Goal: Task Accomplishment & Management: Manage account settings

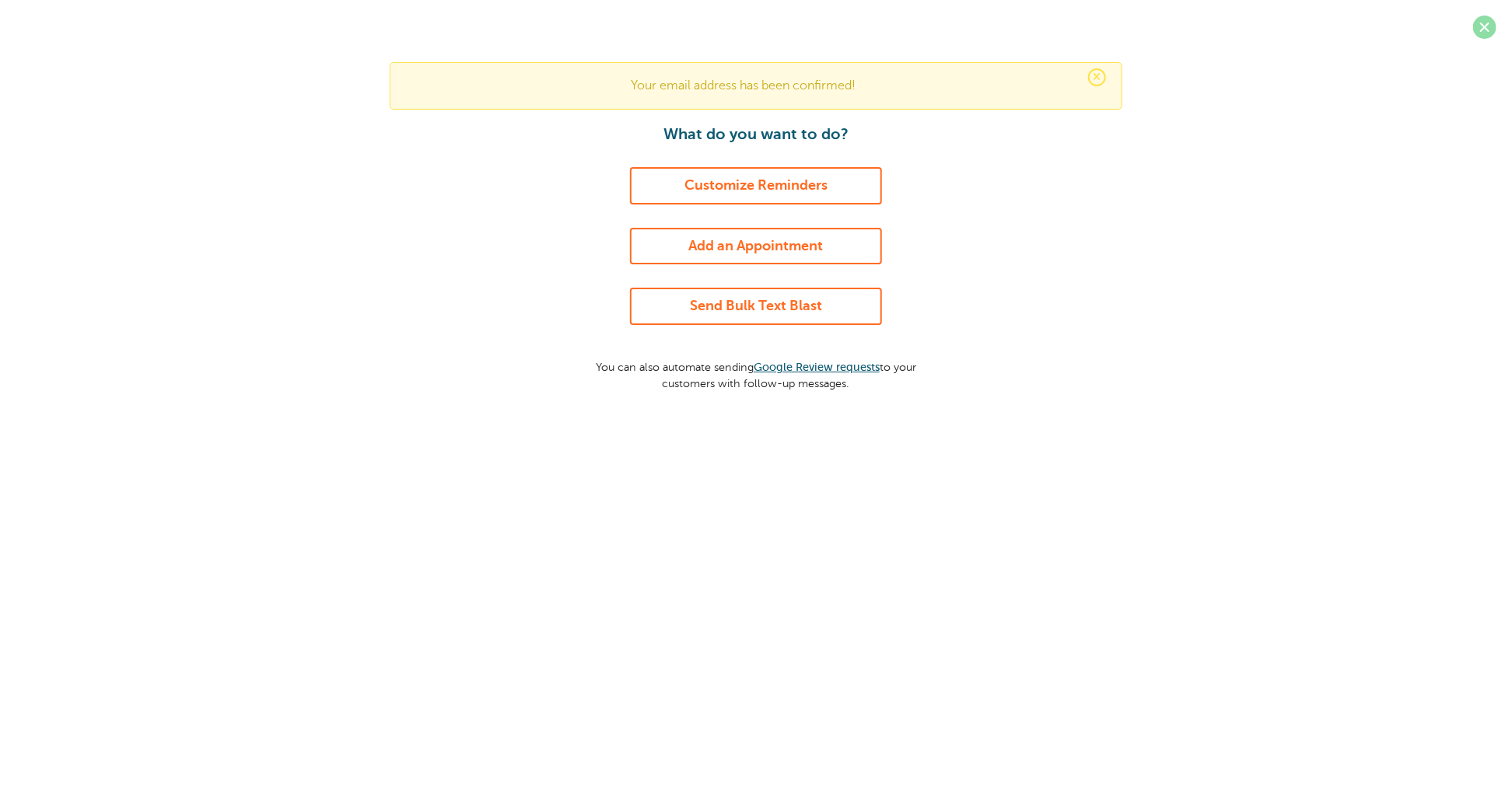
click at [1475, 27] on span at bounding box center [1485, 27] width 23 height 23
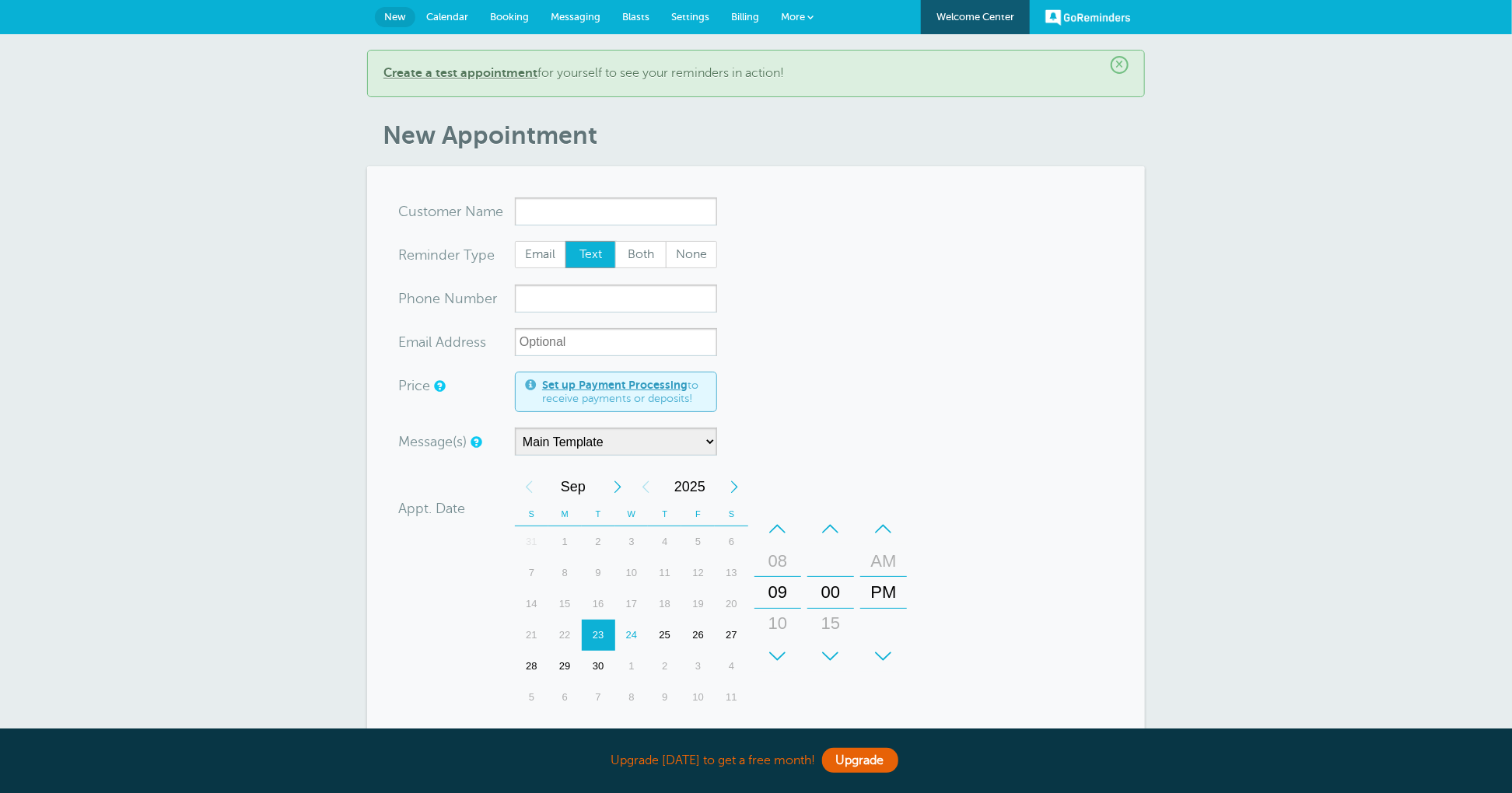
click at [736, 18] on span "Billing" at bounding box center [745, 17] width 28 height 12
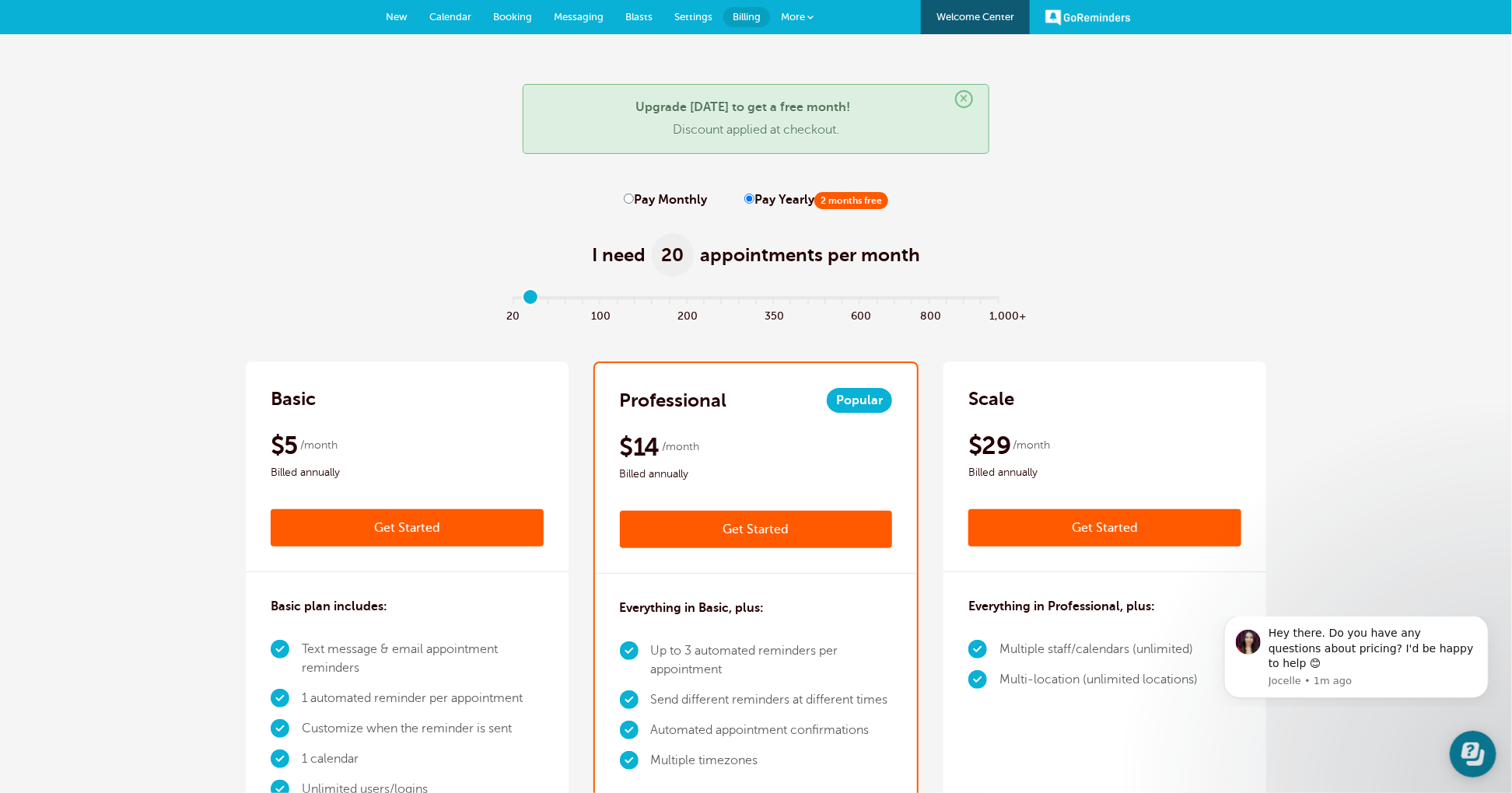
click at [531, 301] on input "range" at bounding box center [756, 300] width 503 height 3
click at [545, 301] on input "range" at bounding box center [756, 300] width 503 height 3
click at [513, 301] on input "range" at bounding box center [756, 300] width 503 height 3
click at [620, 301] on input "range" at bounding box center [756, 300] width 503 height 3
type input "0"
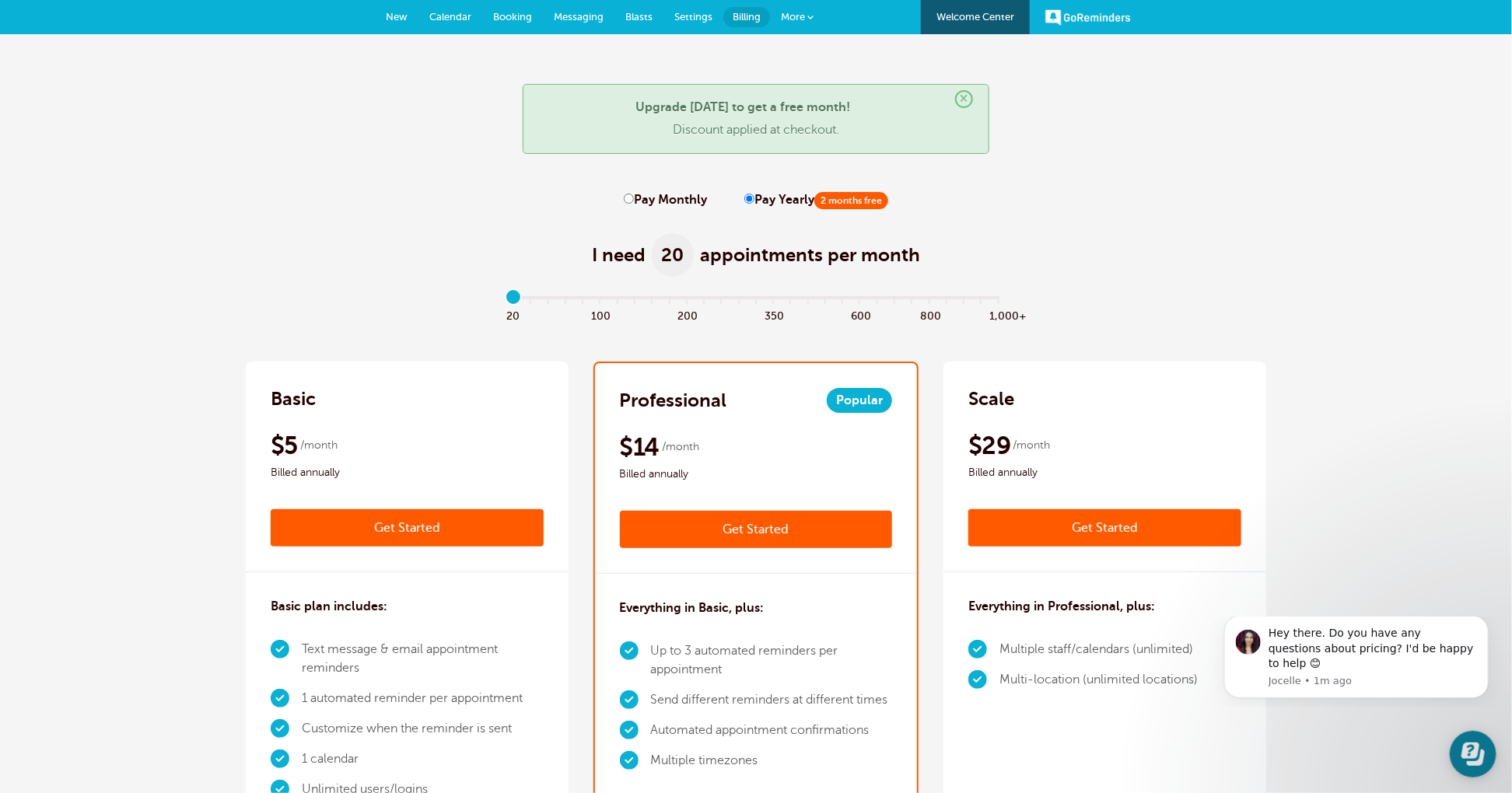
click at [515, 298] on input "range" at bounding box center [756, 300] width 503 height 3
click at [627, 199] on input "Pay Monthly" at bounding box center [628, 199] width 10 height 10
radio input "true"
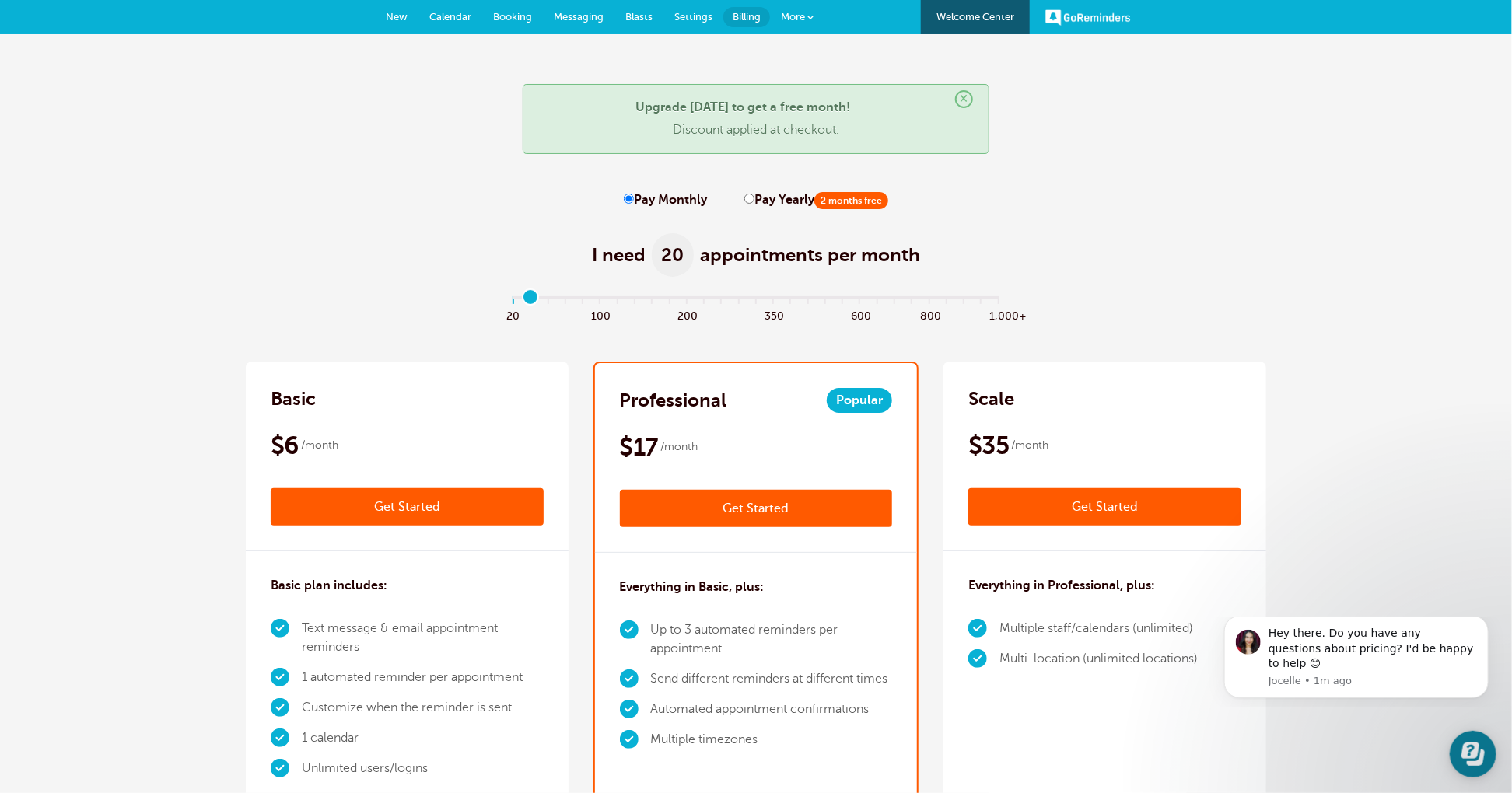
click at [537, 301] on input "range" at bounding box center [756, 300] width 503 height 3
click at [556, 301] on input "range" at bounding box center [756, 300] width 503 height 3
drag, startPoint x: 650, startPoint y: 306, endPoint x: 621, endPoint y: 305, distance: 29.0
click at [649, 302] on input "range" at bounding box center [756, 300] width 503 height 3
drag, startPoint x: 513, startPoint y: 297, endPoint x: 715, endPoint y: 296, distance: 202.0
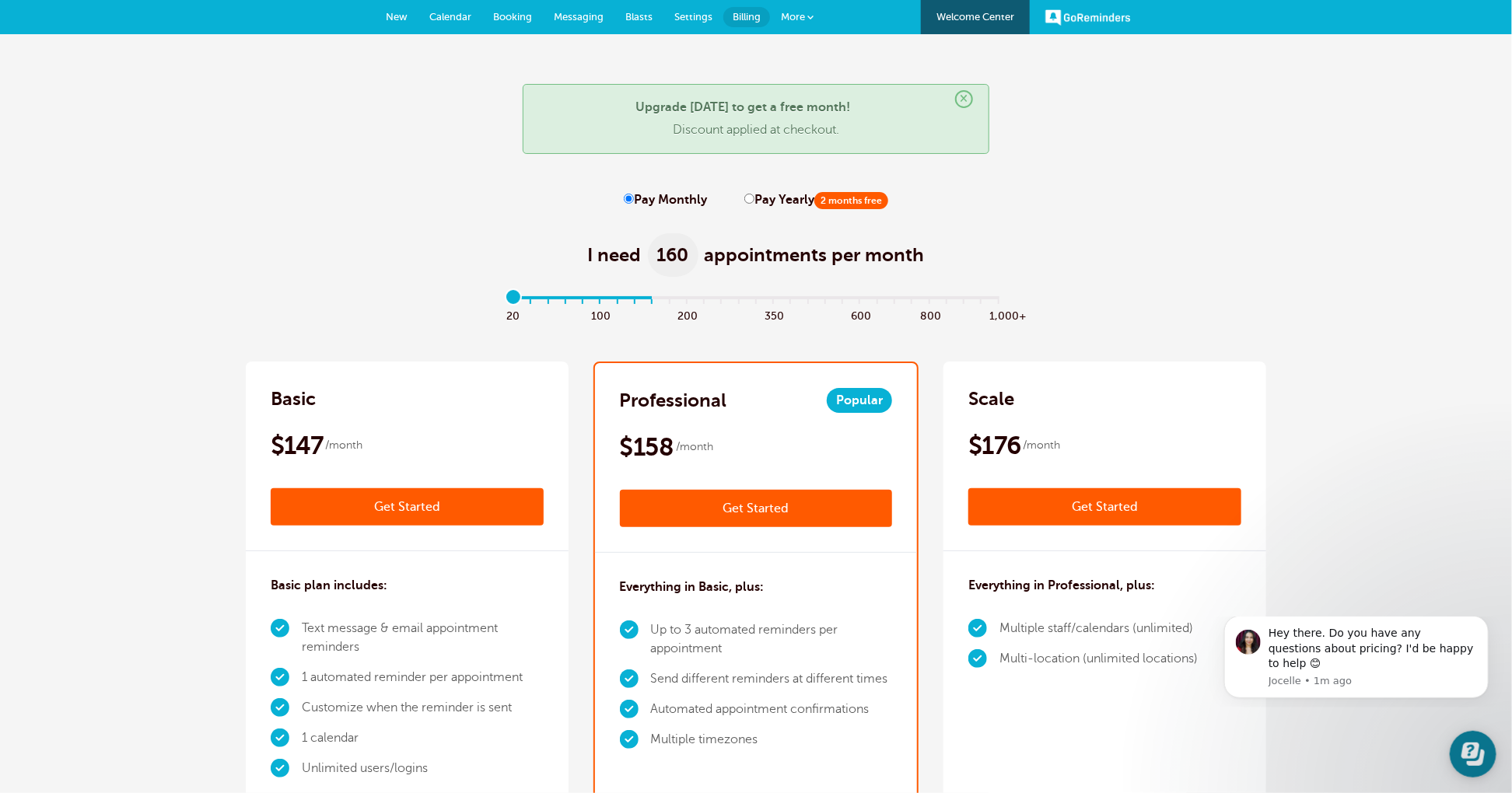
type input "0"
click at [513, 298] on input "range" at bounding box center [756, 300] width 503 height 3
click at [745, 205] on label "Pay Yearly 2 months free" at bounding box center [816, 200] width 144 height 14
click at [745, 203] on input "Pay Yearly 2 months free" at bounding box center [749, 199] width 10 height 10
radio input "true"
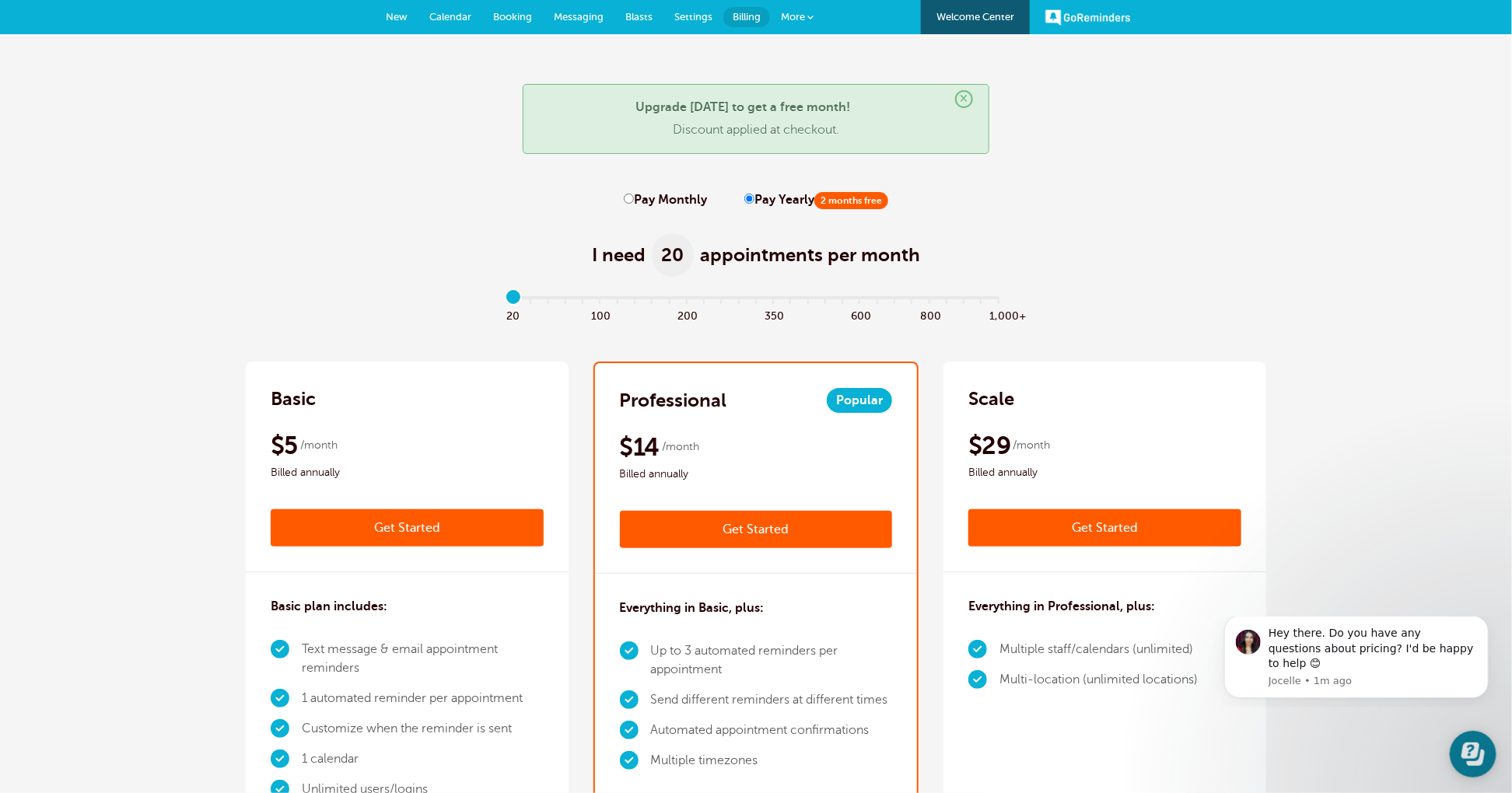
scroll to position [2, 0]
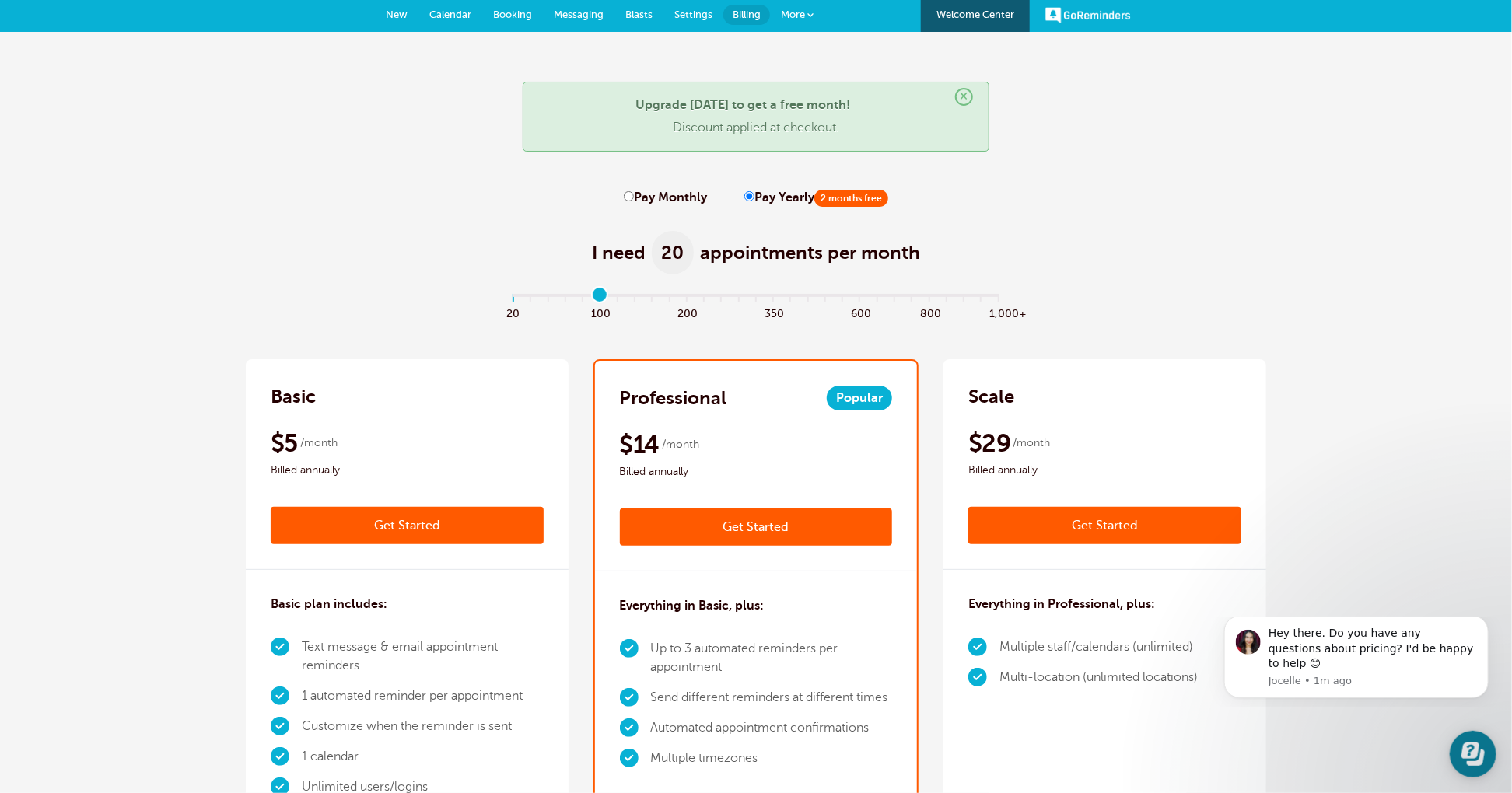
click at [599, 297] on input "range" at bounding box center [756, 298] width 503 height 3
click at [1103, 262] on div "I need 100 appointments per month" at bounding box center [756, 244] width 1020 height 76
drag, startPoint x: 514, startPoint y: 294, endPoint x: 527, endPoint y: 296, distance: 13.2
type input "0"
click at [514, 296] on input "range" at bounding box center [756, 298] width 503 height 3
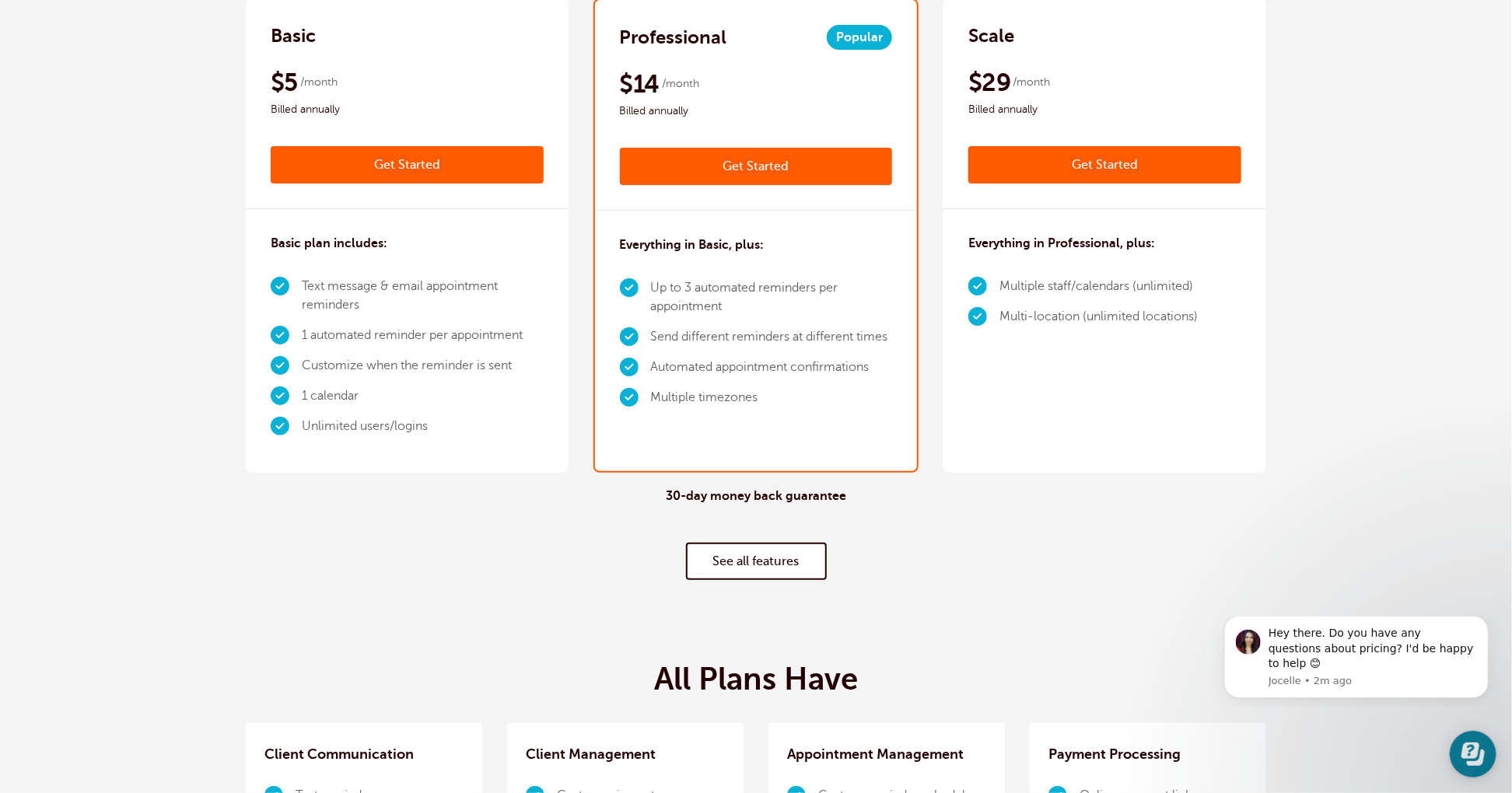
scroll to position [0, 0]
